Goal: Transaction & Acquisition: Purchase product/service

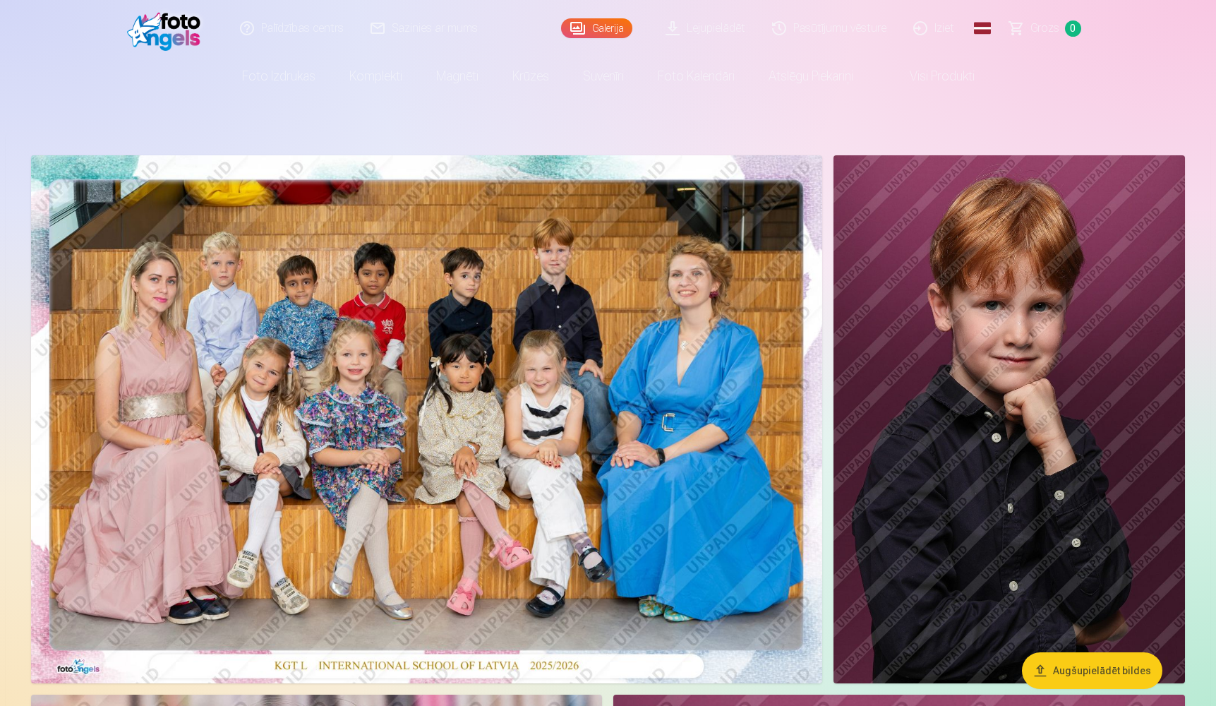
click at [984, 28] on link "Global" at bounding box center [983, 28] width 28 height 56
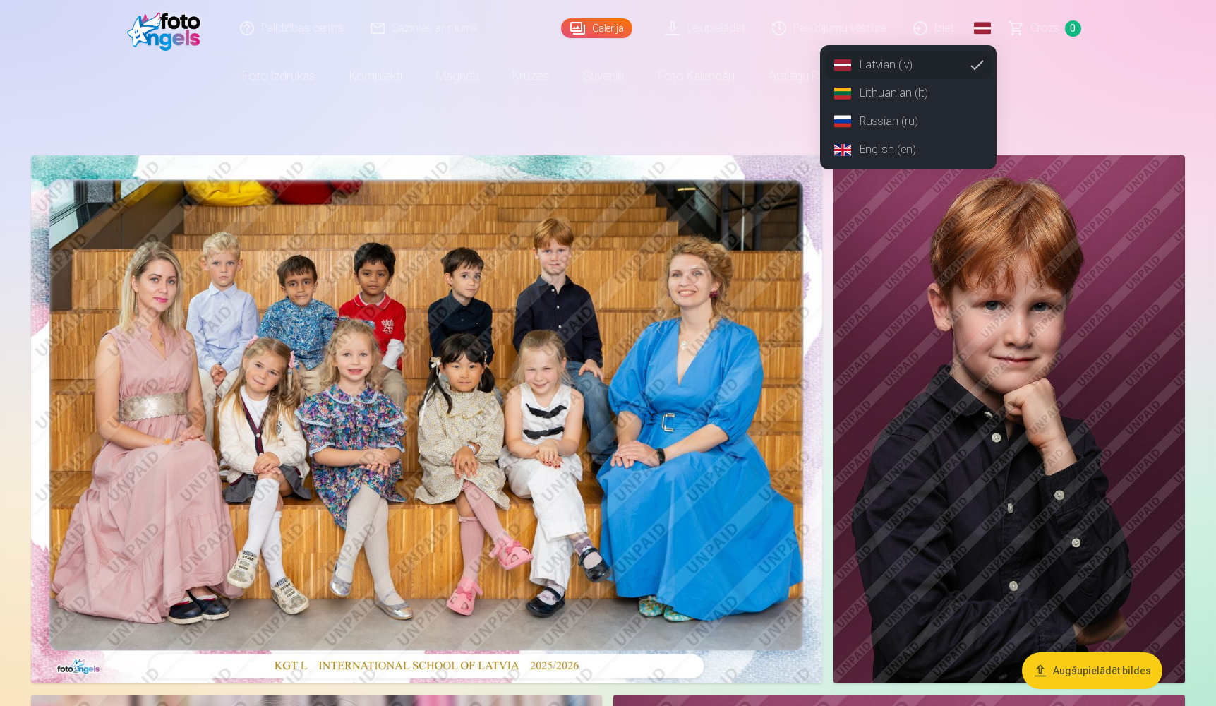
click at [893, 151] on link "English (en)" at bounding box center [908, 150] width 165 height 28
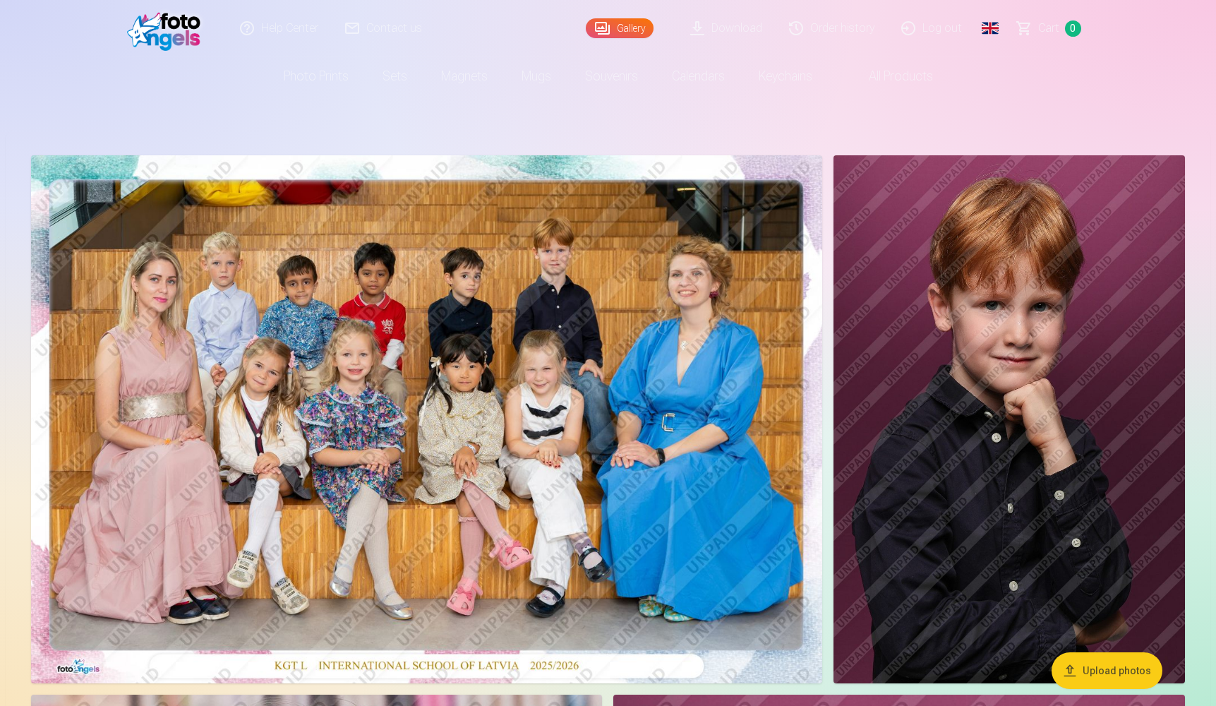
click at [840, 28] on link "Order history" at bounding box center [833, 28] width 112 height 56
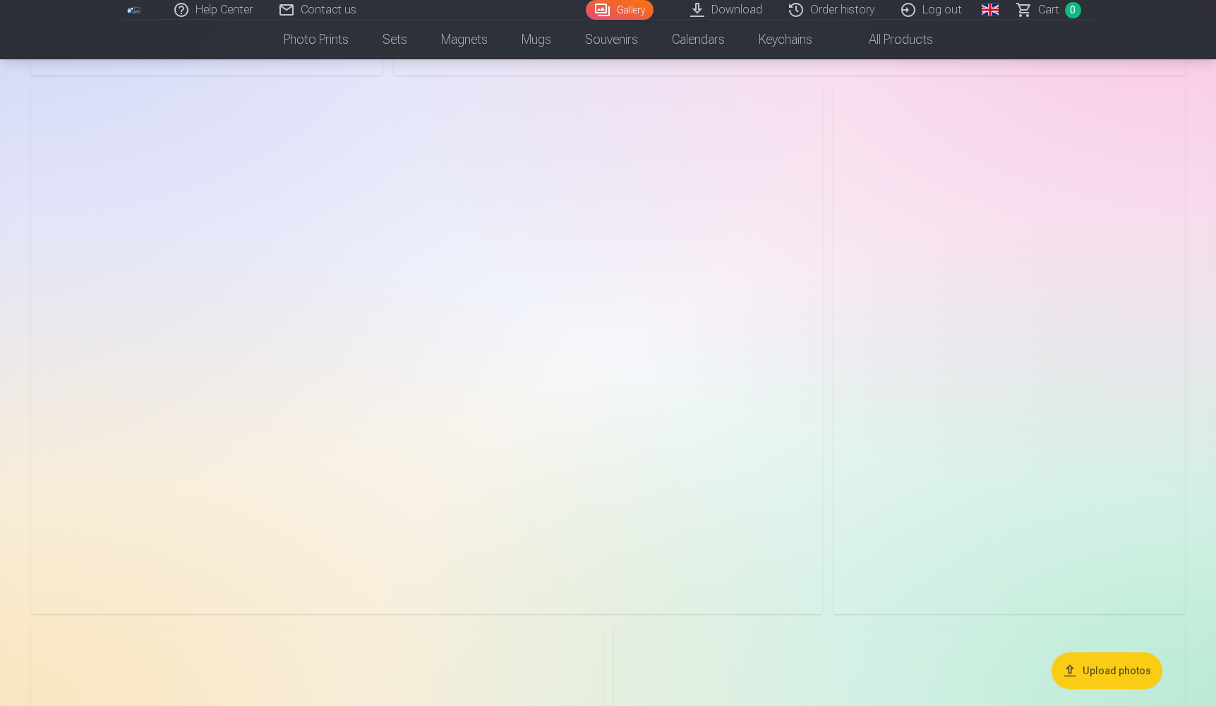
scroll to position [3128, 0]
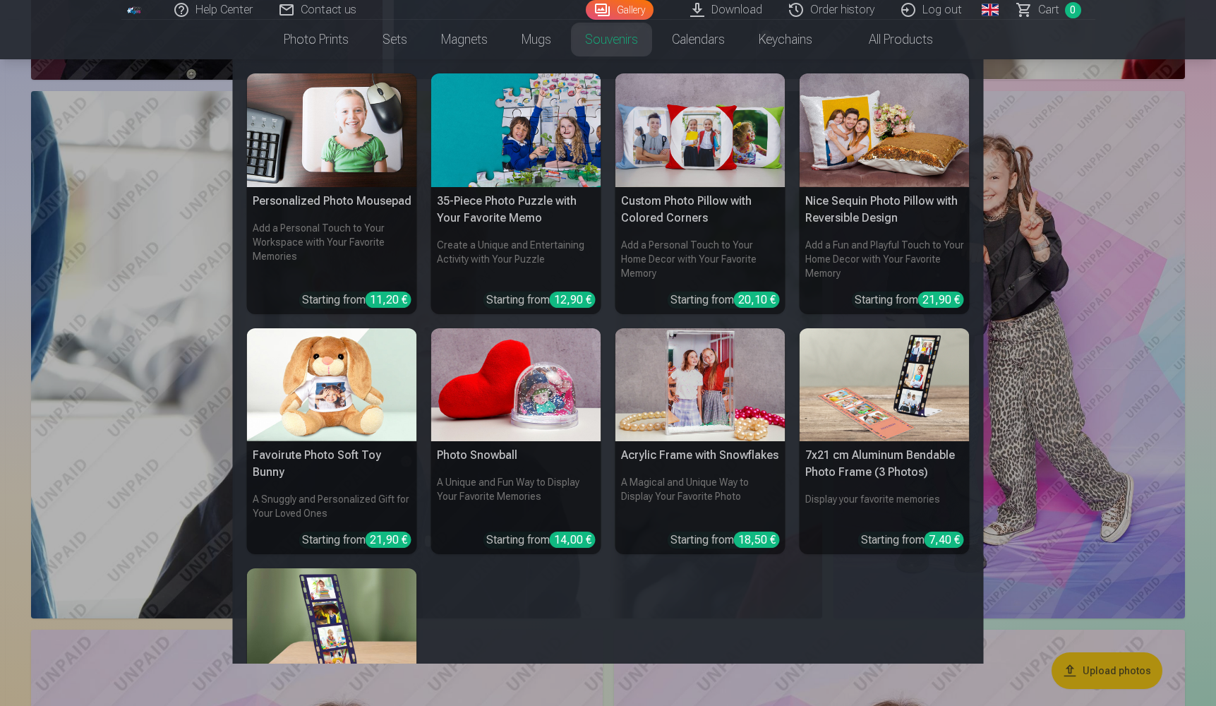
click at [671, 424] on img at bounding box center [701, 385] width 170 height 114
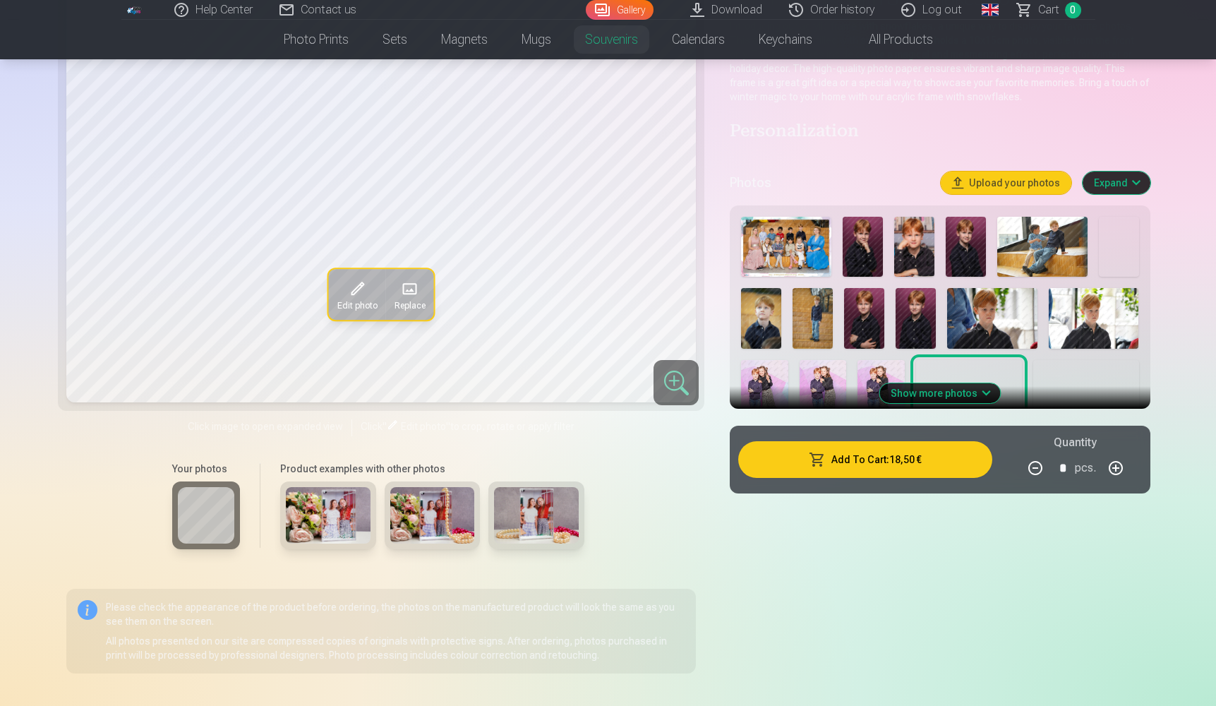
scroll to position [133, 0]
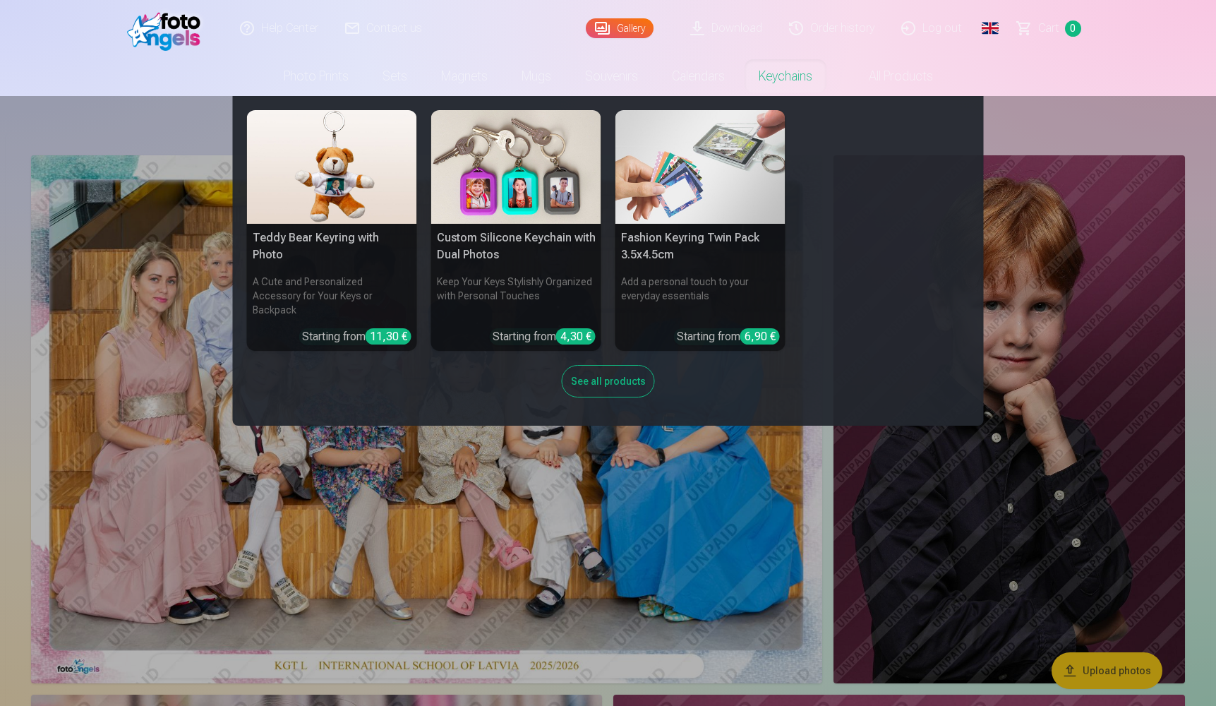
click at [685, 176] on img at bounding box center [701, 167] width 170 height 114
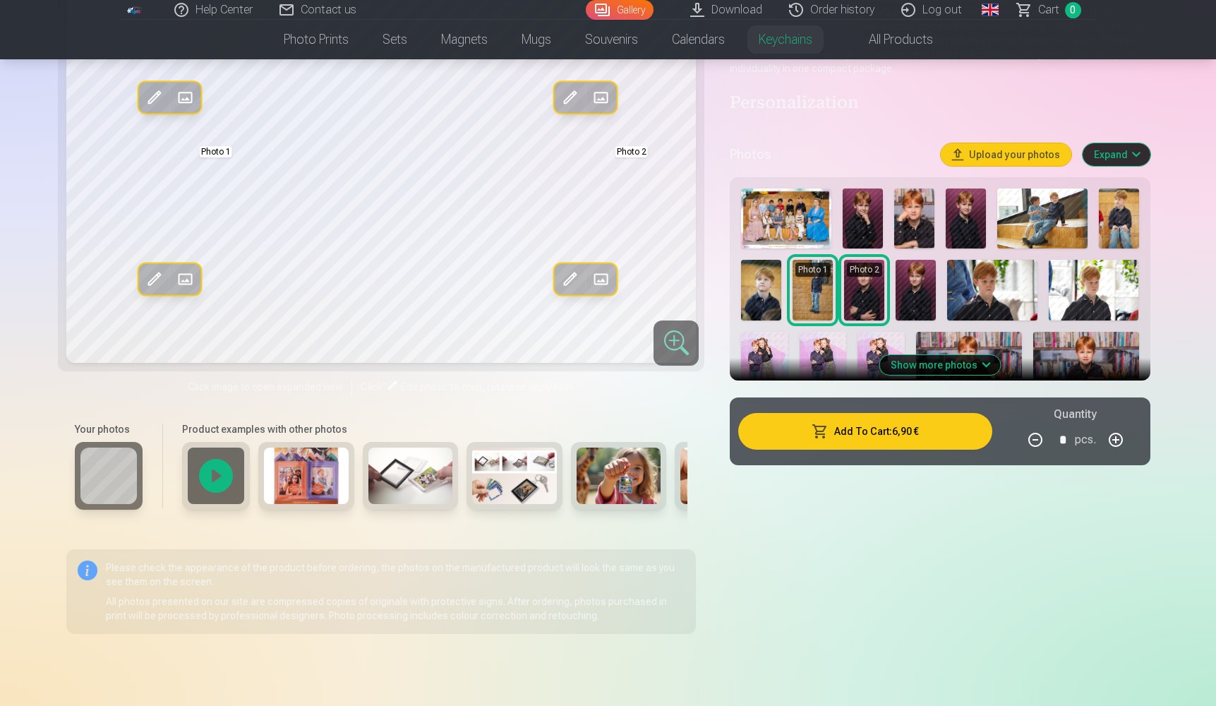
scroll to position [198, 0]
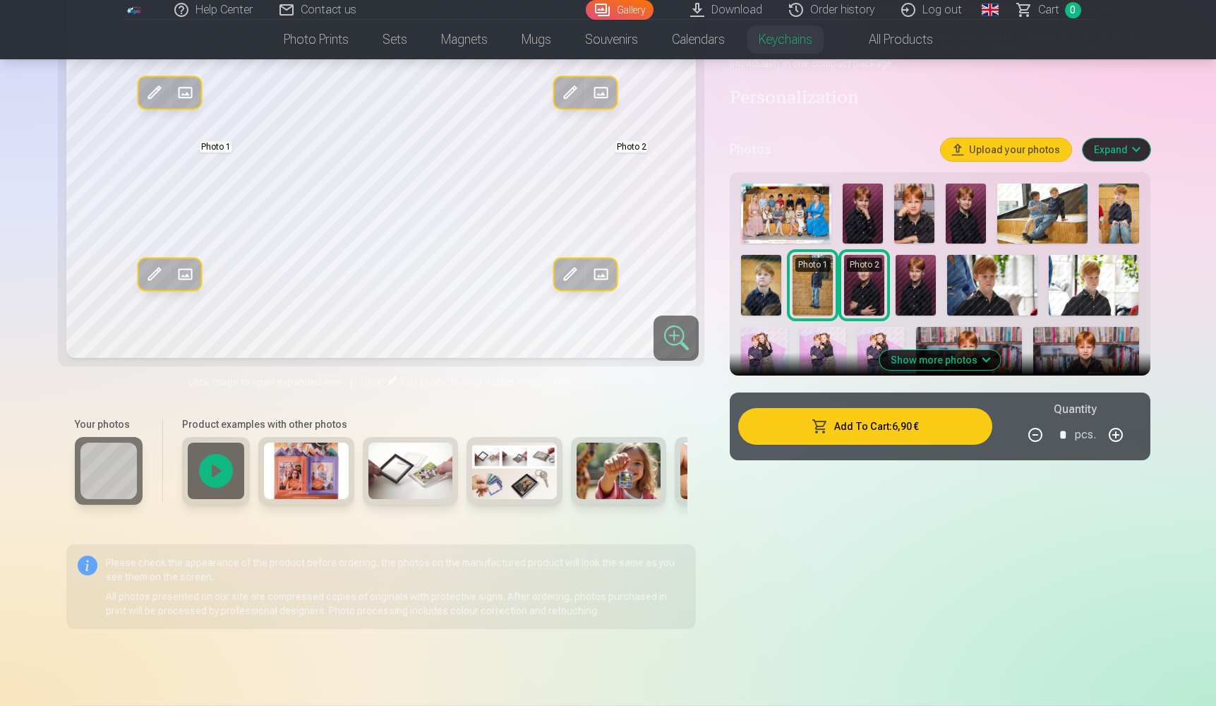
click at [635, 467] on img at bounding box center [619, 471] width 85 height 56
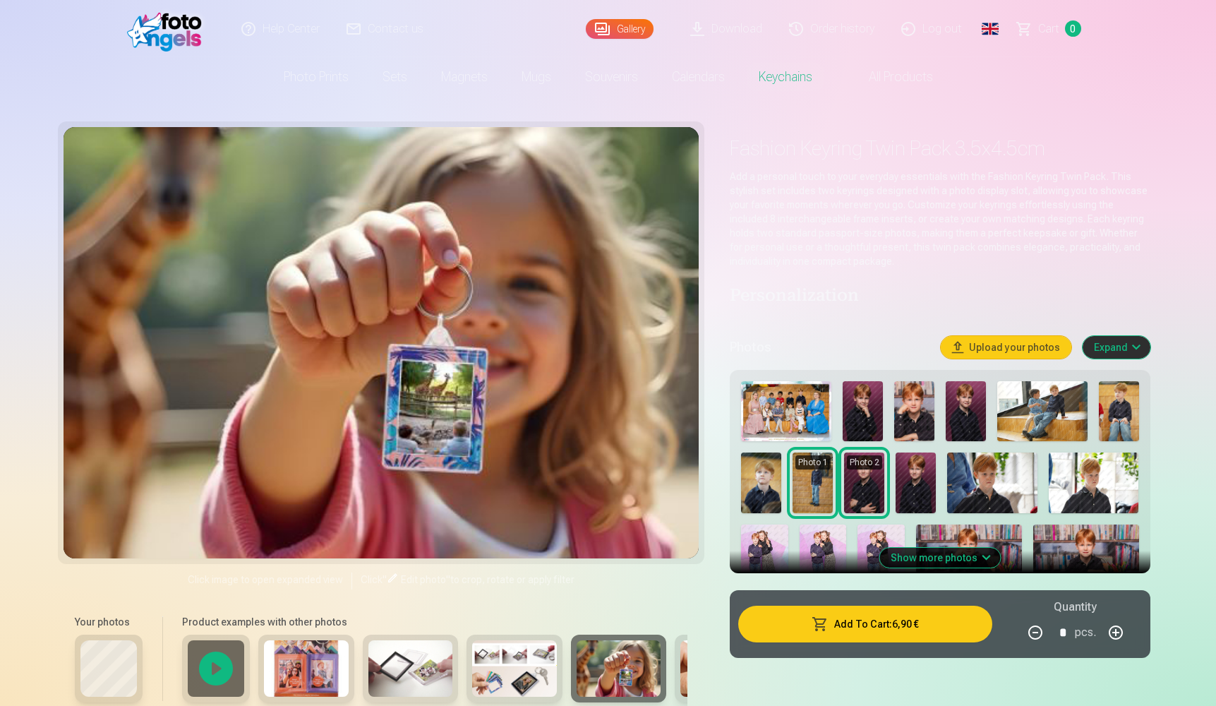
scroll to position [0, 0]
